Goal: Information Seeking & Learning: Check status

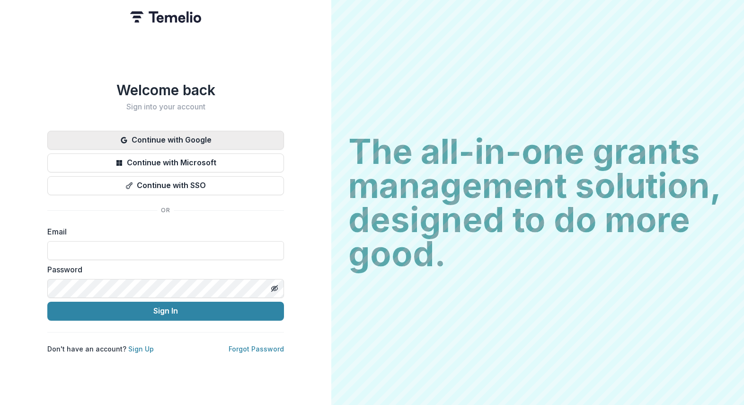
click at [245, 145] on button "Continue with Google" at bounding box center [165, 140] width 237 height 19
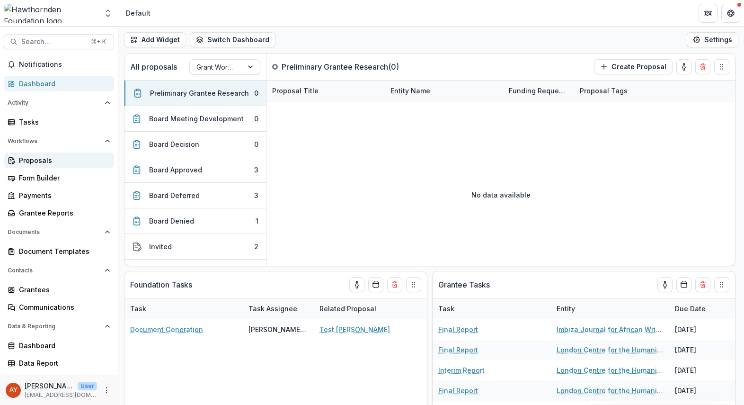
click at [81, 155] on div "Proposals" at bounding box center [63, 160] width 88 height 10
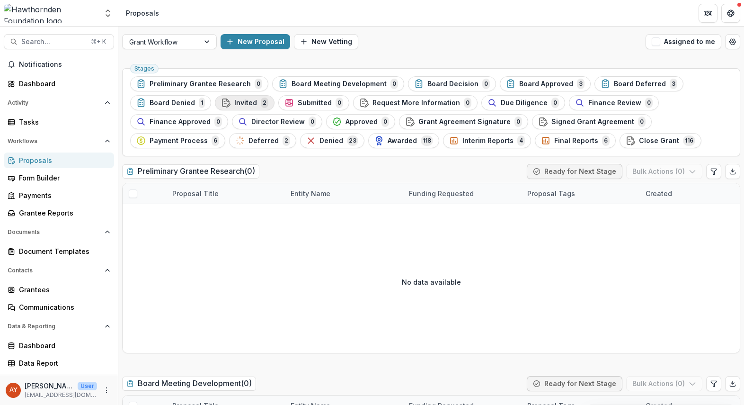
click at [271, 101] on ul "Stages Preliminary Grantee Research 0 Board Meeting Development 0 Board Decisio…" at bounding box center [431, 112] width 602 height 72
click at [267, 104] on button "Invited 2" at bounding box center [245, 102] width 60 height 15
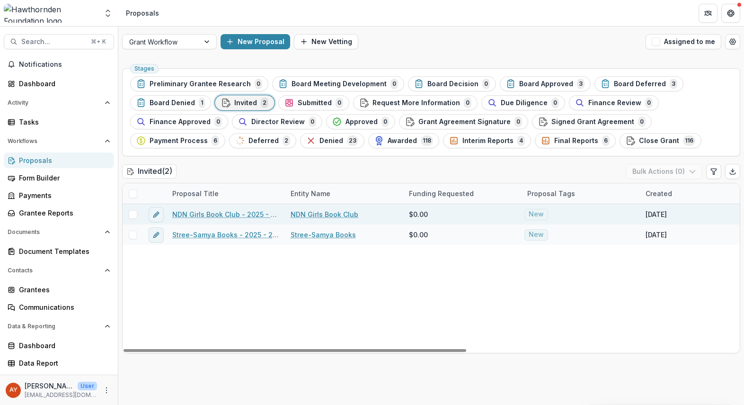
click at [228, 214] on link "NDN Girls Book Club - 2025 - 15,000" at bounding box center [225, 214] width 107 height 10
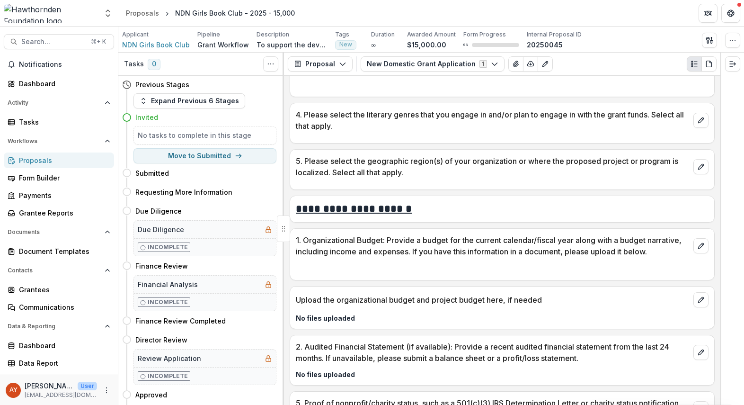
scroll to position [437, 0]
